Goal: Task Accomplishment & Management: Use online tool/utility

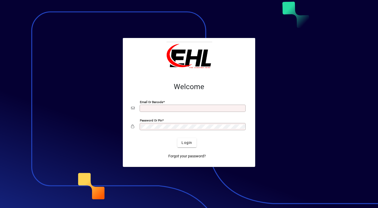
type input "**********"
click at [194, 142] on span "submit" at bounding box center [187, 143] width 19 height 12
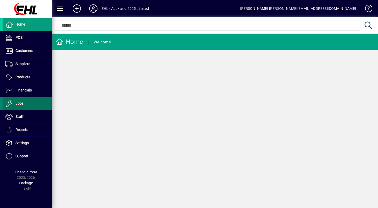
click at [38, 103] on span at bounding box center [27, 104] width 49 height 12
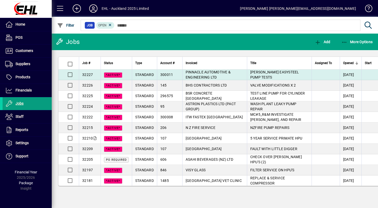
click at [194, 74] on td "PINNACLE AUTOMOTIVE & ENGINEERING LTD" at bounding box center [214, 75] width 65 height 11
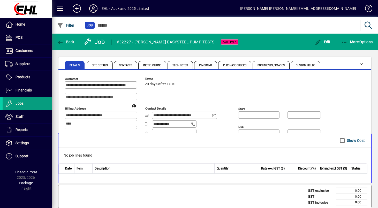
scroll to position [37, 0]
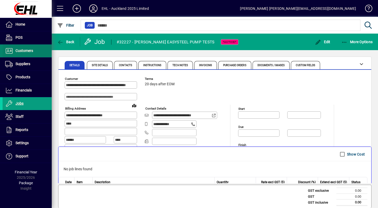
click at [27, 54] on span "Customers" at bounding box center [18, 51] width 31 height 6
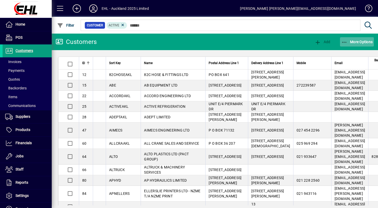
click at [370, 41] on span "More Options" at bounding box center [358, 42] width 32 height 4
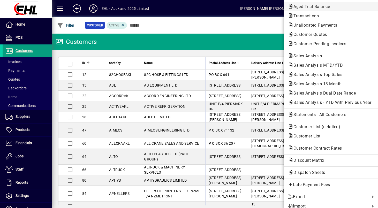
click at [300, 9] on span "Aged Trial Balance" at bounding box center [331, 7] width 86 height 6
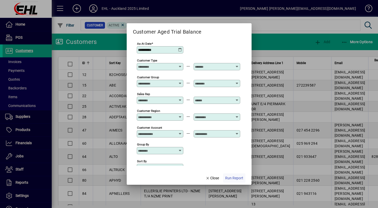
click at [233, 178] on span "Run Report" at bounding box center [234, 178] width 18 height 5
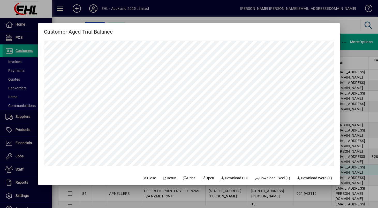
drag, startPoint x: 145, startPoint y: 176, endPoint x: 139, endPoint y: 169, distance: 9.7
click at [145, 176] on span "Close" at bounding box center [149, 178] width 13 height 5
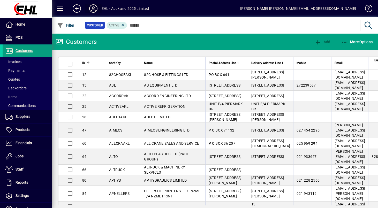
click at [100, 9] on span at bounding box center [93, 8] width 17 height 12
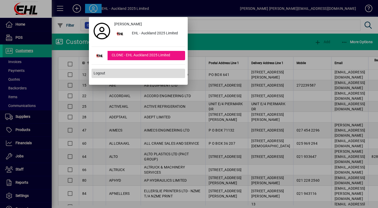
click at [99, 72] on span "Logout" at bounding box center [100, 73] width 12 height 5
